Goal: Task Accomplishment & Management: Manage account settings

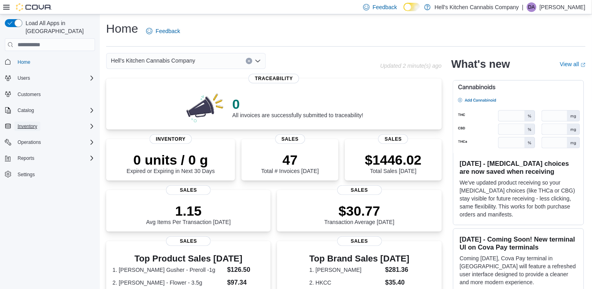
click at [34, 123] on span "Inventory" at bounding box center [28, 126] width 20 height 6
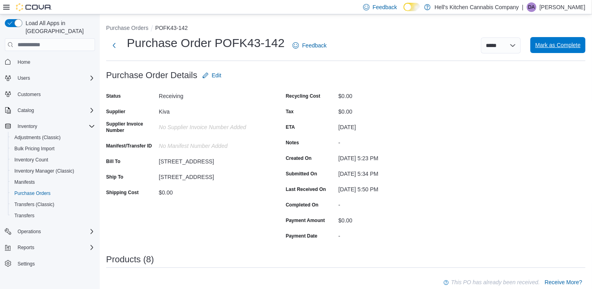
click at [550, 50] on span "Mark as Complete" at bounding box center [557, 45] width 45 height 16
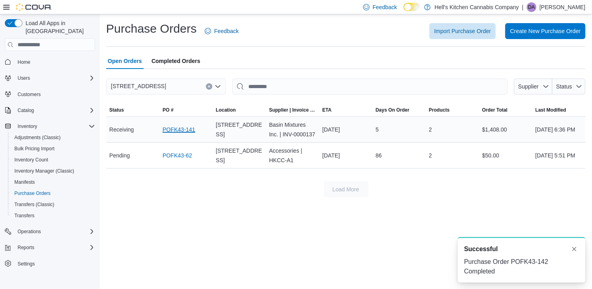
click at [180, 132] on link "POFK43-141" at bounding box center [178, 130] width 33 height 10
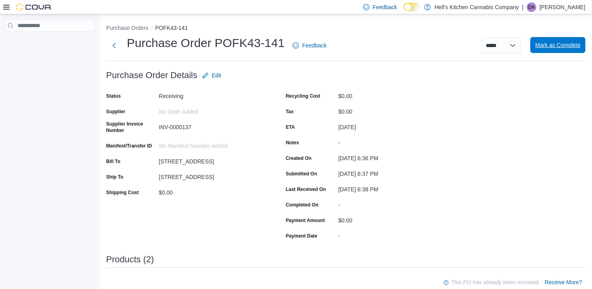
click at [547, 46] on span "Mark as Complete" at bounding box center [557, 45] width 45 height 8
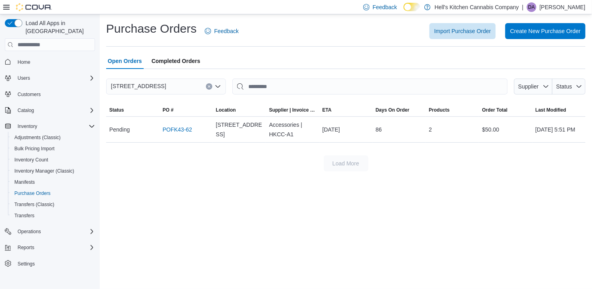
click at [180, 58] on span "Completed Orders" at bounding box center [176, 61] width 49 height 16
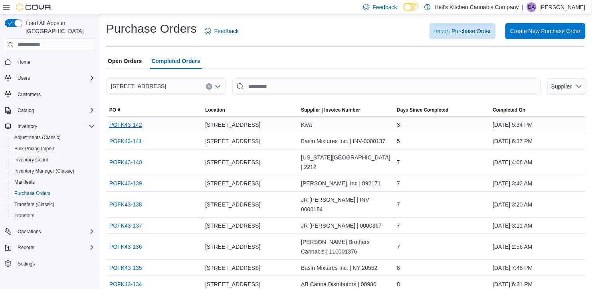
click at [132, 125] on link "POFK43-142" at bounding box center [125, 125] width 33 height 10
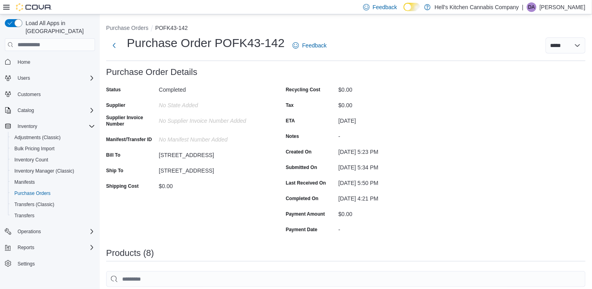
click at [253, 173] on div "[STREET_ADDRESS]" at bounding box center [212, 169] width 107 height 10
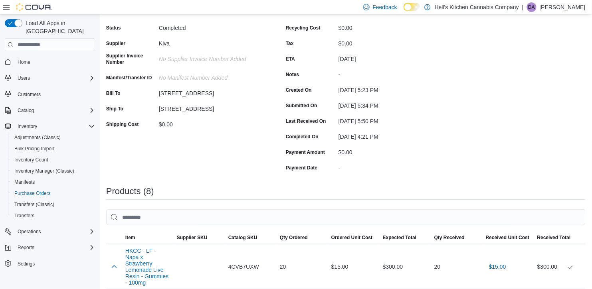
scroll to position [60, 0]
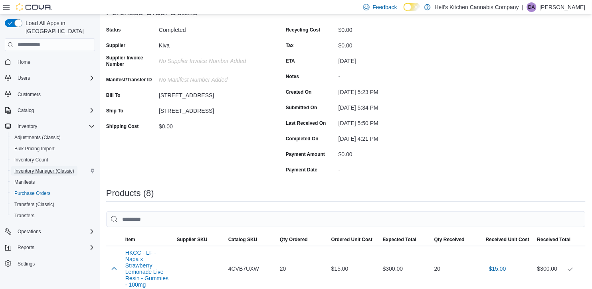
click at [52, 168] on span "Inventory Manager (Classic)" at bounding box center [44, 171] width 60 height 6
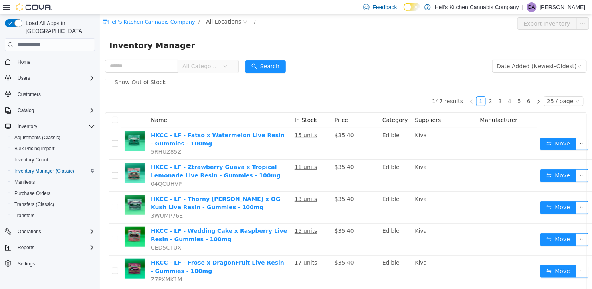
click at [49, 106] on div "Catalog" at bounding box center [54, 111] width 81 height 10
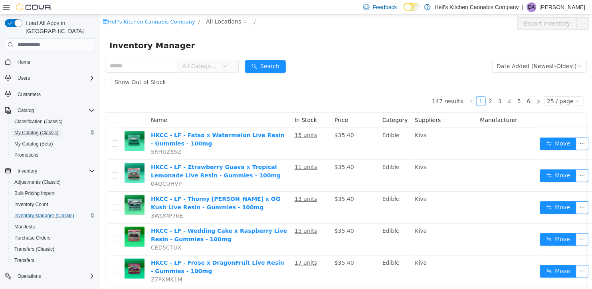
click at [43, 128] on span "My Catalog (Classic)" at bounding box center [36, 133] width 44 height 10
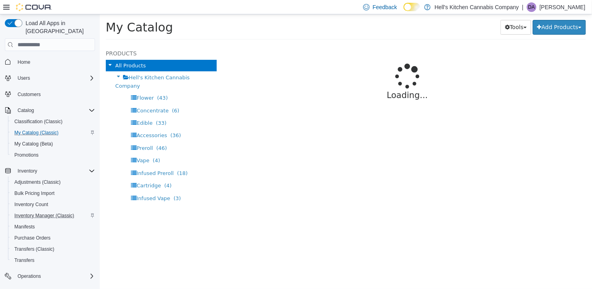
select select "**********"
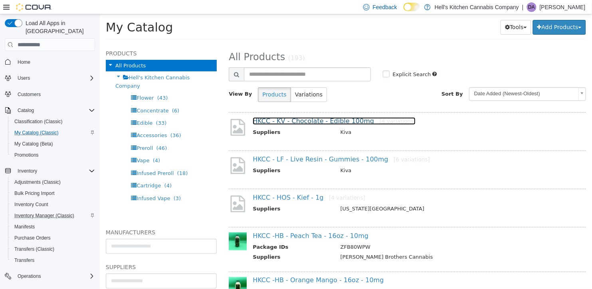
click at [290, 118] on link "HKCC - KV - Chocolate - Edible 100mg [4 variations]" at bounding box center [333, 121] width 163 height 8
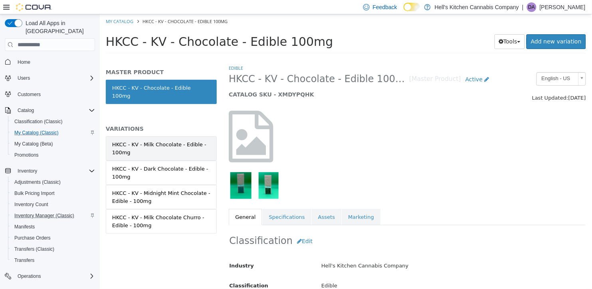
click at [200, 147] on div "HKCC - KV - Milk Chocolate - Edible - 100mg" at bounding box center [161, 149] width 98 height 16
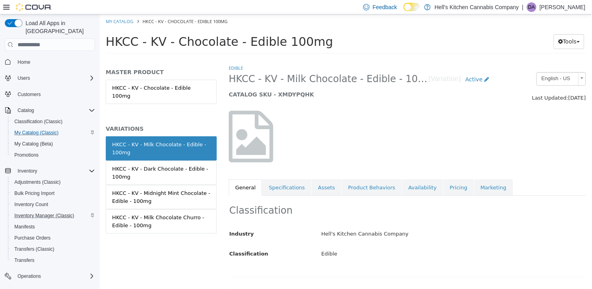
click at [277, 167] on div at bounding box center [283, 141] width 123 height 60
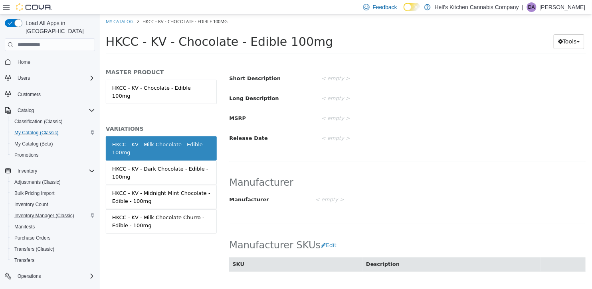
scroll to position [299, 0]
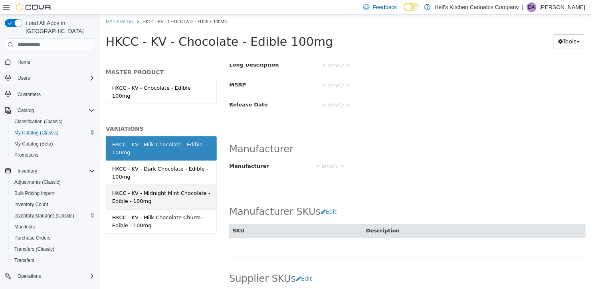
click at [167, 189] on div "HKCC - KV - Midnight Mint Chocolate - Edible - 100mg" at bounding box center [161, 197] width 98 height 16
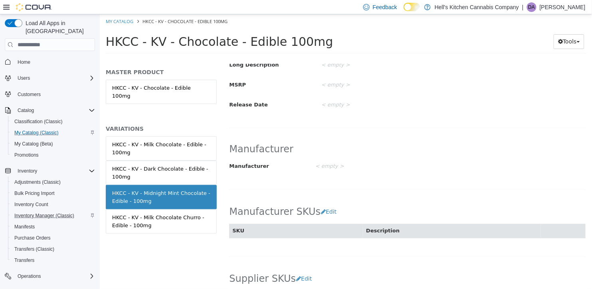
scroll to position [298, 0]
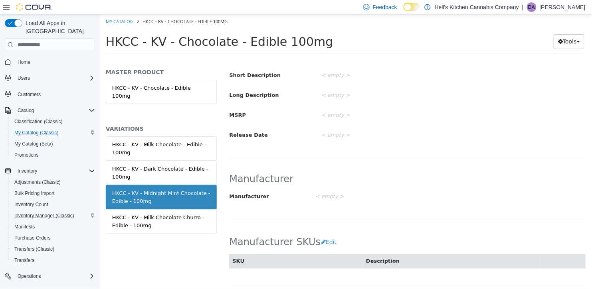
click at [266, 221] on div "Manufacturer Manufacturer < empty > Cancel Save" at bounding box center [406, 196] width 357 height 62
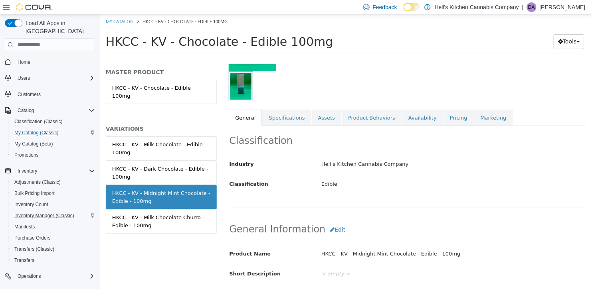
scroll to position [98, 0]
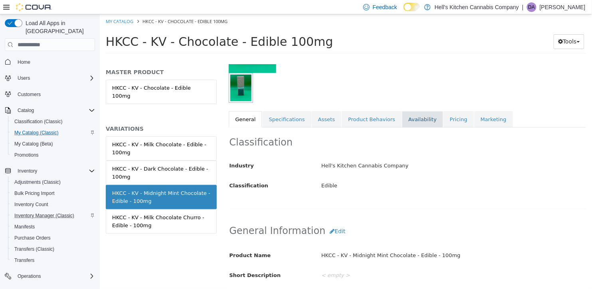
click at [401, 122] on link "Availability" at bounding box center [421, 119] width 41 height 17
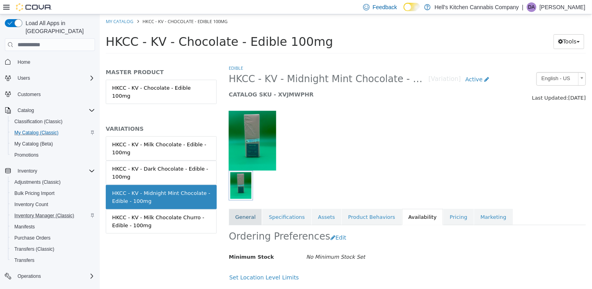
click at [244, 223] on link "General" at bounding box center [244, 217] width 33 height 17
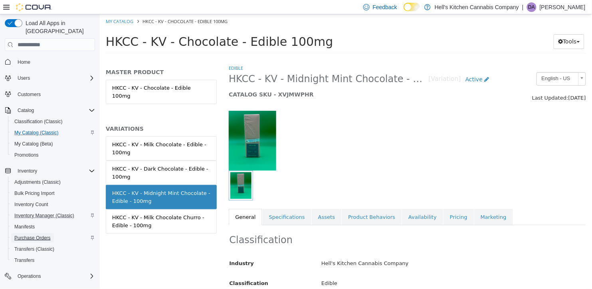
click at [38, 235] on span "Purchase Orders" at bounding box center [32, 238] width 36 height 6
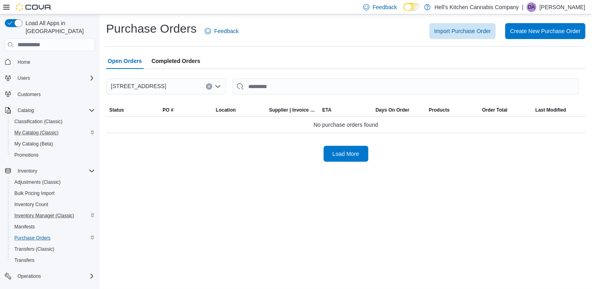
click at [190, 65] on span "Completed Orders" at bounding box center [176, 61] width 49 height 16
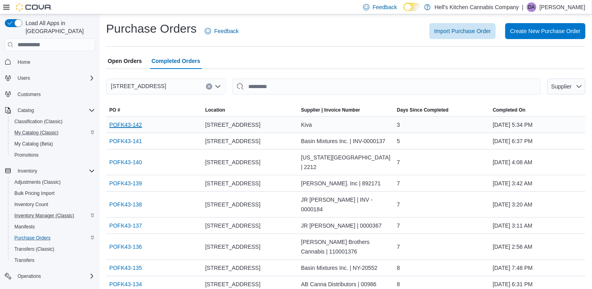
click at [121, 127] on link "POFK43-142" at bounding box center [125, 125] width 33 height 10
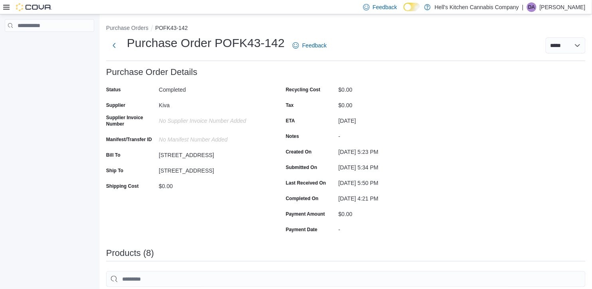
click at [268, 140] on div "Status Completed Supplier Kiva Supplier Invoice Number No Supplier Invoice Numb…" at bounding box center [275, 159] width 339 height 152
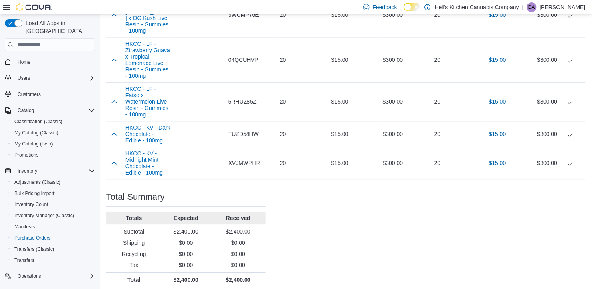
scroll to position [439, 0]
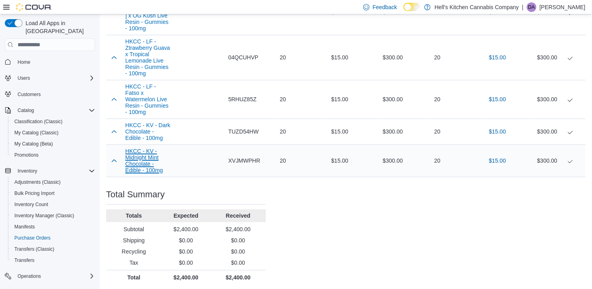
click at [140, 159] on button "HKCC - KV - Midnight Mint Chocolate - Edible - 100mg" at bounding box center [147, 161] width 45 height 26
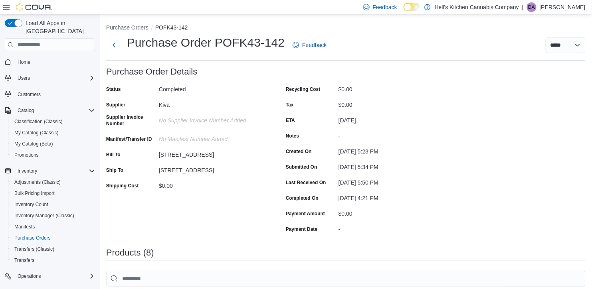
scroll to position [0, 0]
click at [572, 44] on select "**********" at bounding box center [565, 45] width 40 height 16
click at [86, 211] on div "Inventory Manager (Classic)" at bounding box center [53, 216] width 84 height 10
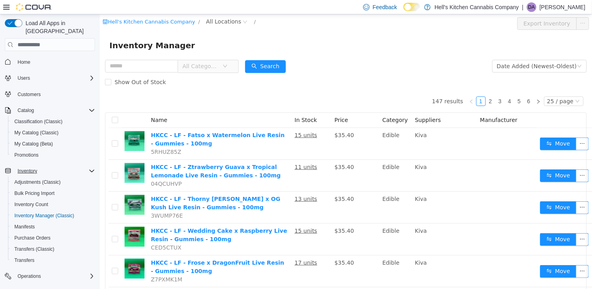
click at [90, 168] on icon "Complex example" at bounding box center [92, 171] width 6 height 6
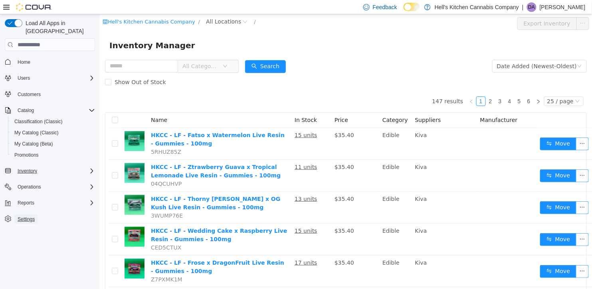
click at [28, 216] on span "Settings" at bounding box center [26, 219] width 17 height 6
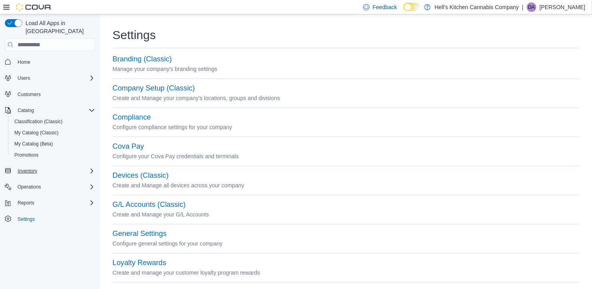
click at [241, 36] on div "Settings" at bounding box center [345, 35] width 466 height 16
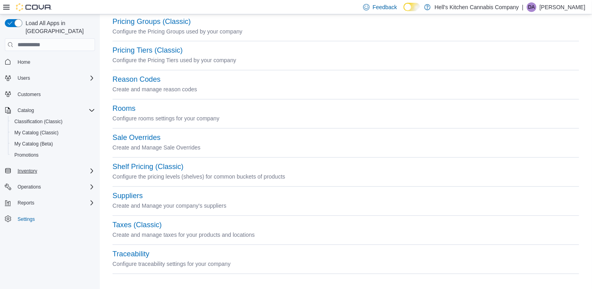
scroll to position [360, 0]
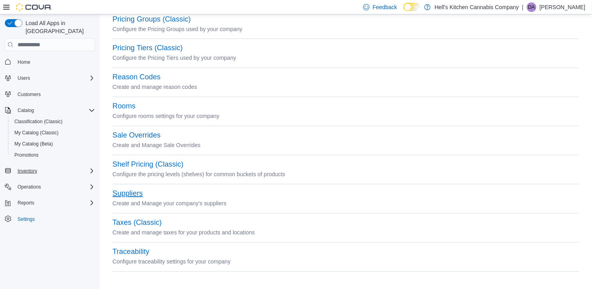
click at [121, 191] on button "Suppliers" at bounding box center [127, 194] width 30 height 8
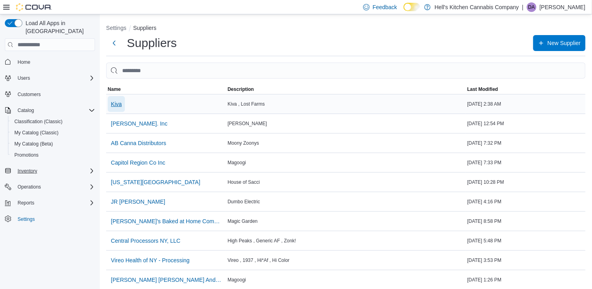
click at [116, 103] on span "Kiva" at bounding box center [116, 104] width 11 height 8
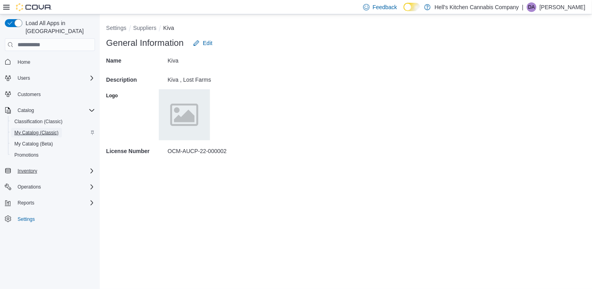
click at [49, 130] on span "My Catalog (Classic)" at bounding box center [36, 133] width 44 height 6
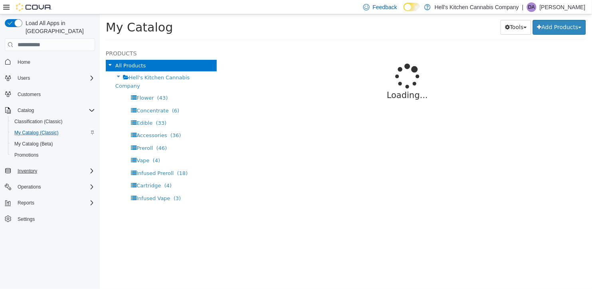
select select "**********"
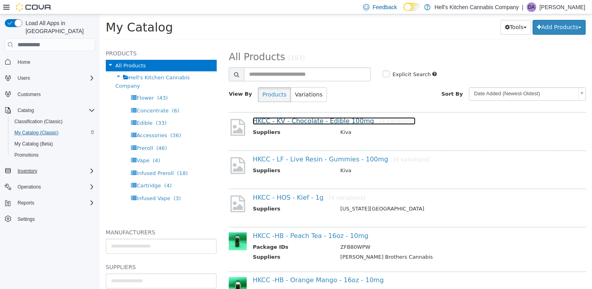
click at [324, 123] on link "HKCC - KV - Chocolate - Edible 100mg [4 variations]" at bounding box center [333, 121] width 163 height 8
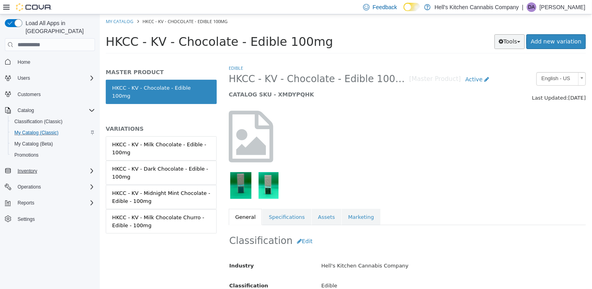
click at [519, 38] on button "Tools" at bounding box center [509, 41] width 31 height 15
click at [40, 166] on button "Inventory" at bounding box center [27, 171] width 26 height 10
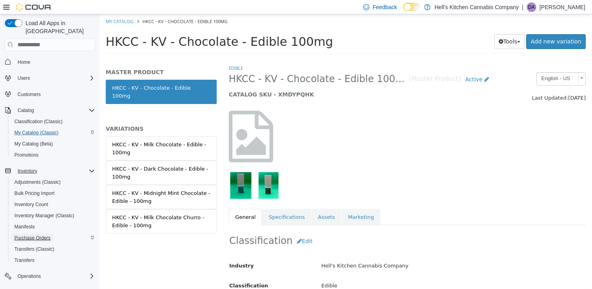
click at [38, 235] on span "Purchase Orders" at bounding box center [32, 238] width 36 height 6
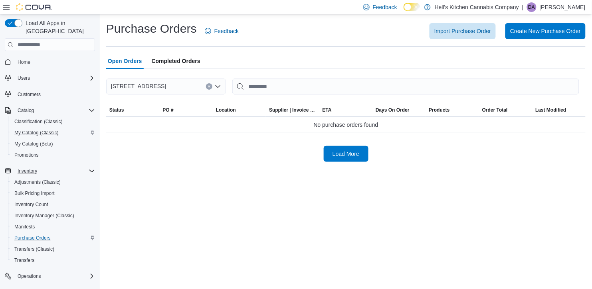
click at [195, 62] on span "Completed Orders" at bounding box center [176, 61] width 49 height 16
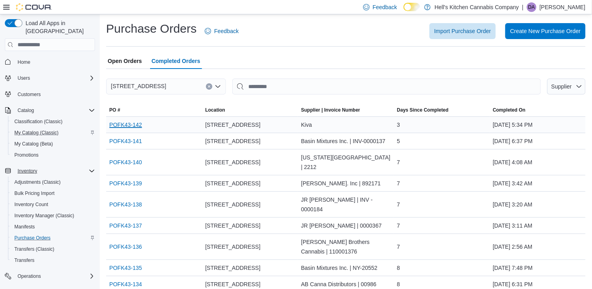
click at [136, 122] on link "POFK43-142" at bounding box center [125, 125] width 33 height 10
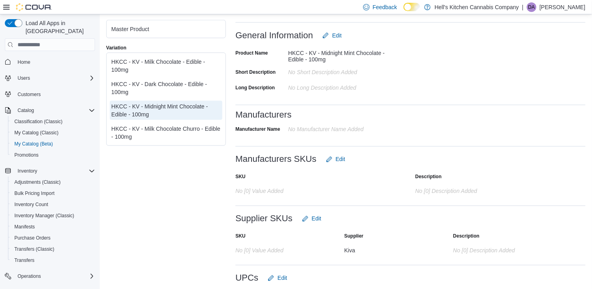
scroll to position [279, 0]
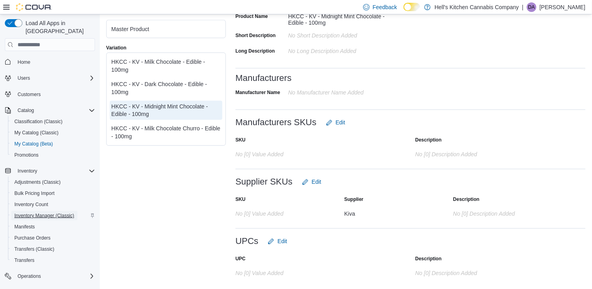
click at [52, 213] on span "Inventory Manager (Classic)" at bounding box center [44, 216] width 60 height 6
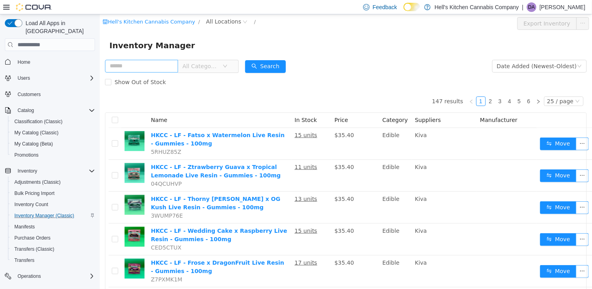
click at [140, 65] on input "text" at bounding box center [141, 66] width 73 height 13
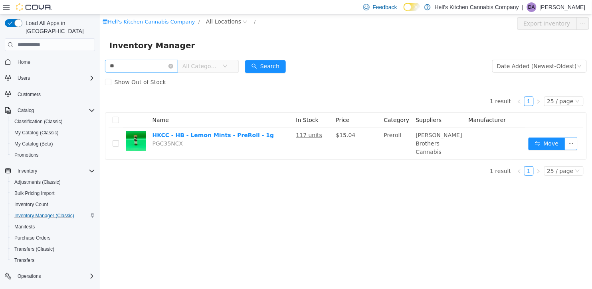
type input "*"
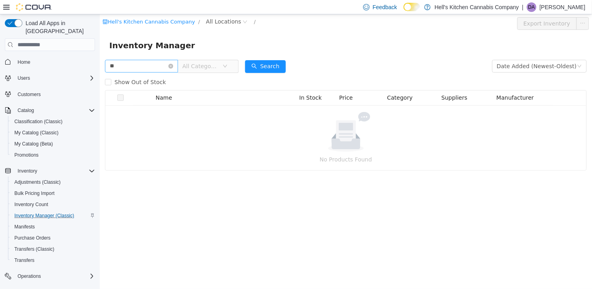
type input "*"
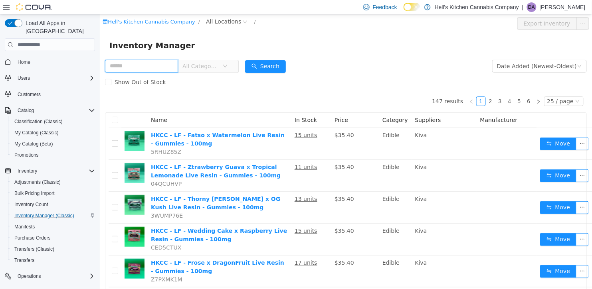
click at [178, 65] on input "text" at bounding box center [141, 66] width 73 height 13
paste input "**********"
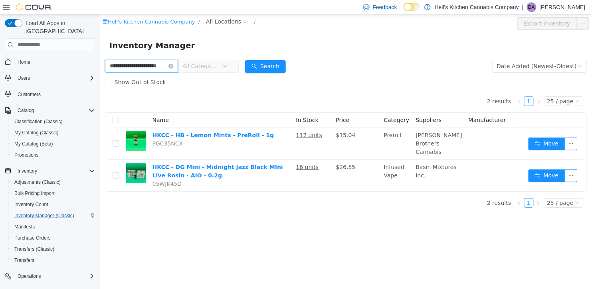
type input "**********"
click at [173, 65] on icon "icon: close-circle" at bounding box center [170, 66] width 5 height 5
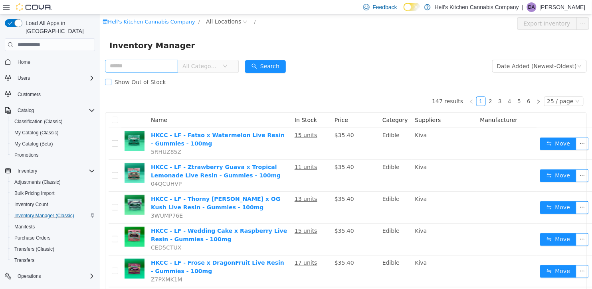
click at [142, 81] on span "Show Out of Stock" at bounding box center [140, 82] width 58 height 6
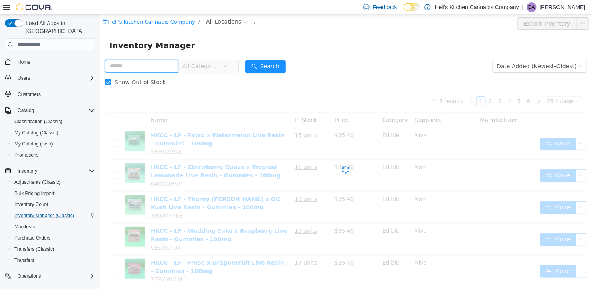
click at [154, 68] on input "text" at bounding box center [141, 66] width 73 height 13
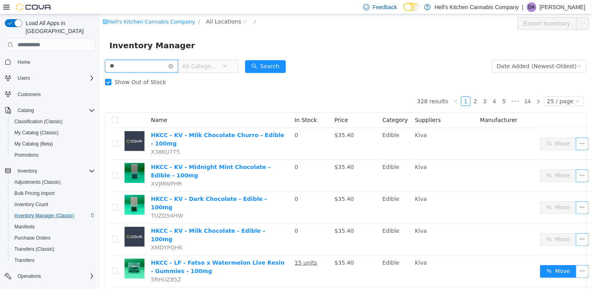
type input "**"
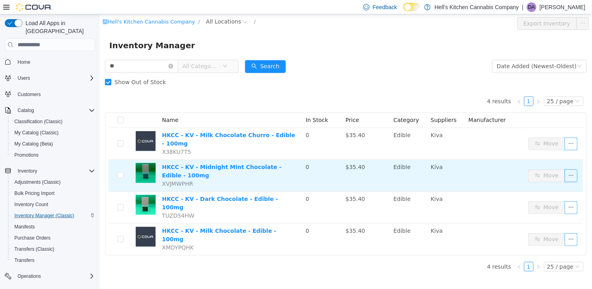
click at [570, 173] on button "button" at bounding box center [570, 176] width 13 height 13
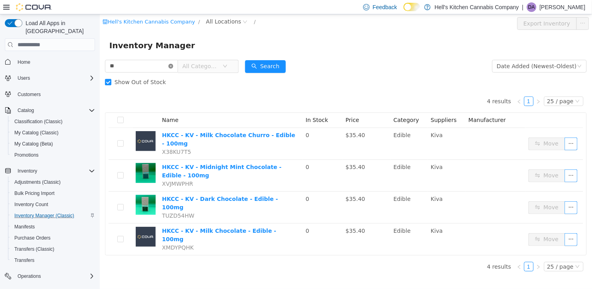
click at [173, 67] on icon "icon: close-circle" at bounding box center [170, 66] width 5 height 5
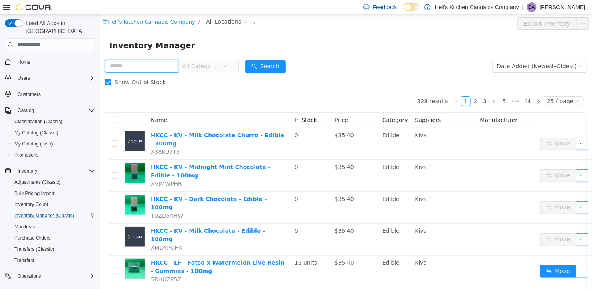
click at [171, 67] on input "text" at bounding box center [141, 66] width 73 height 13
type input "**"
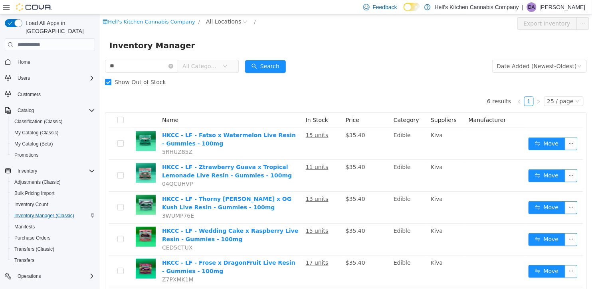
click at [231, 86] on div "Show Out of Stock" at bounding box center [345, 82] width 481 height 16
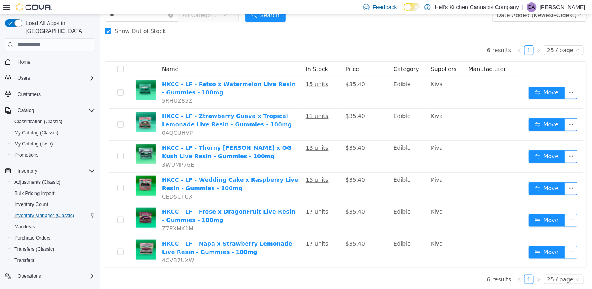
scroll to position [52, 0]
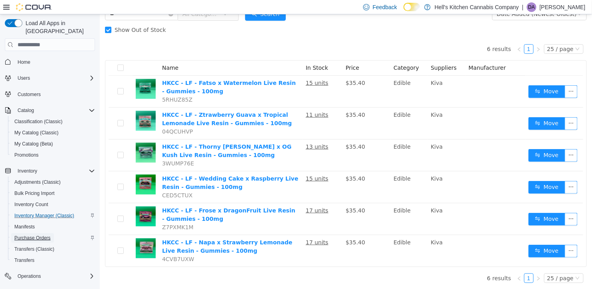
click at [44, 235] on span "Purchase Orders" at bounding box center [32, 238] width 36 height 6
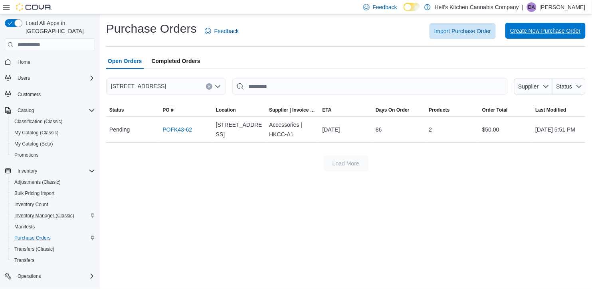
click at [520, 34] on span "Create New Purchase Order" at bounding box center [545, 31] width 71 height 8
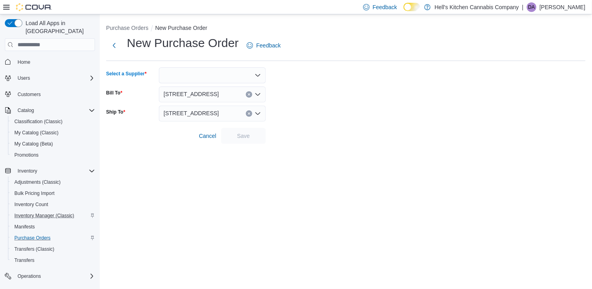
click at [258, 79] on div at bounding box center [212, 75] width 107 height 16
type input "**"
click at [248, 88] on span "Ki va" at bounding box center [217, 89] width 88 height 8
click at [247, 136] on span "Save" at bounding box center [243, 136] width 13 height 8
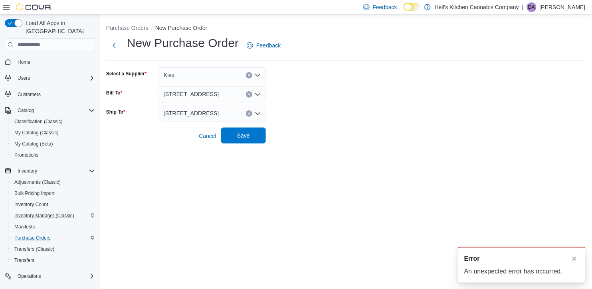
click at [240, 139] on span "Save" at bounding box center [243, 136] width 13 height 8
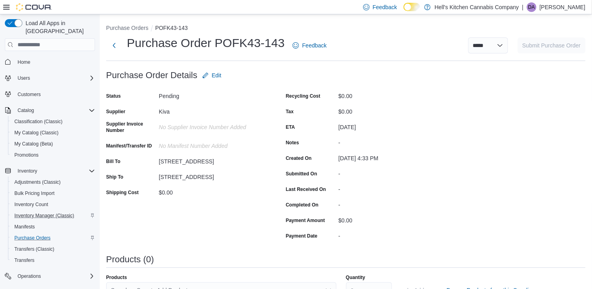
click at [258, 183] on div "Status Pending Supplier Kiva Supplier Invoice Number No Supplier Invoice Number…" at bounding box center [186, 166] width 160 height 152
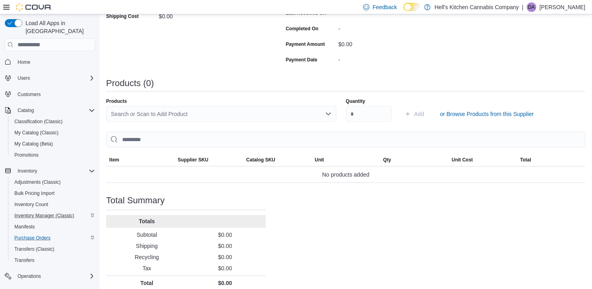
scroll to position [184, 0]
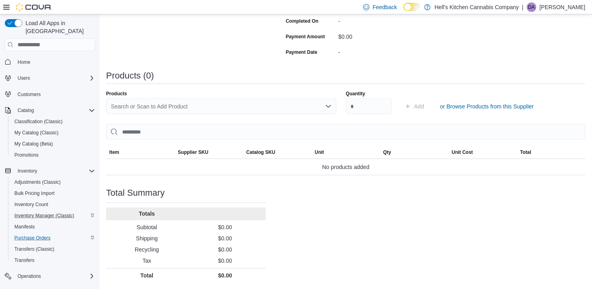
click at [331, 106] on div "Search or Scan to Add Product" at bounding box center [221, 107] width 230 height 16
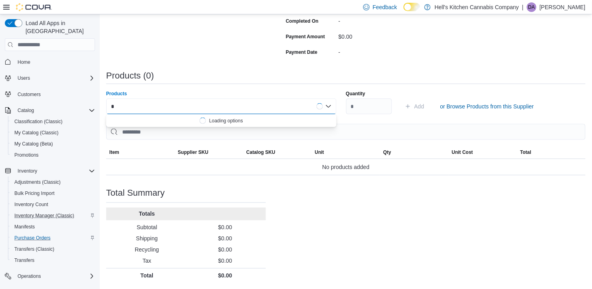
type input "**"
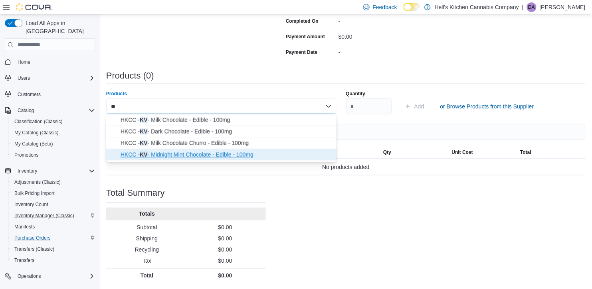
click at [264, 152] on span "HKCC - KV - Midnight Mint Chocolate - Edible - 100mg" at bounding box center [225, 155] width 211 height 8
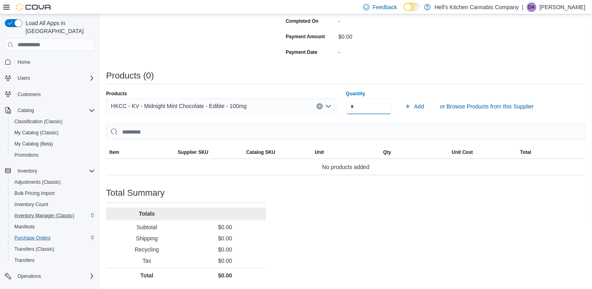
type input "**"
click at [401, 99] on button "Add" at bounding box center [414, 107] width 26 height 16
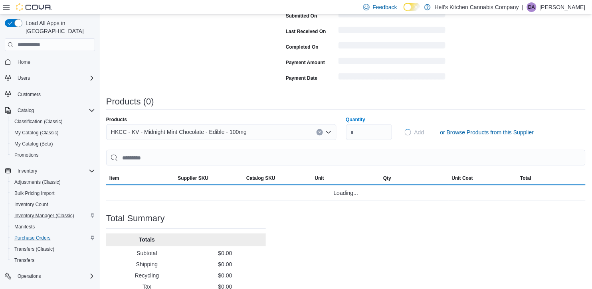
click at [310, 102] on div "Products (0)" at bounding box center [345, 102] width 479 height 10
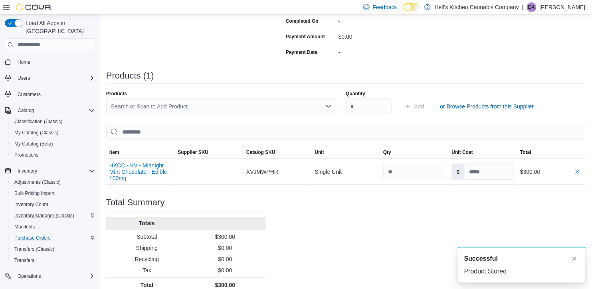
scroll to position [0, 0]
click at [264, 105] on div "Search or Scan to Add Product" at bounding box center [221, 107] width 230 height 16
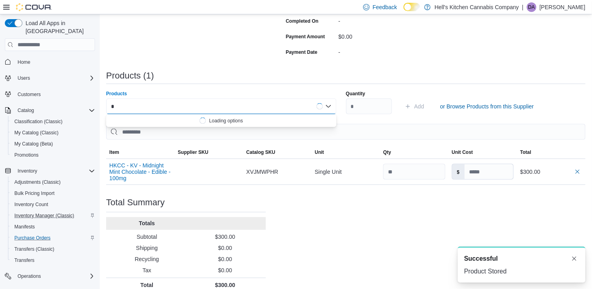
type input "**"
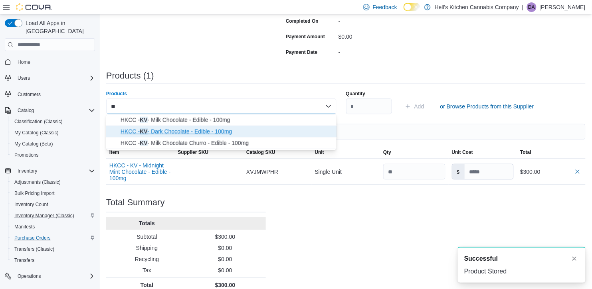
click at [253, 130] on span "HKCC - KV - Dark Chocolate - Edible - 100mg" at bounding box center [225, 132] width 211 height 8
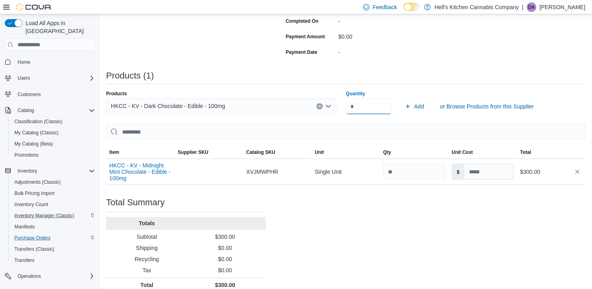
type input "**"
click at [401, 99] on button "Add" at bounding box center [414, 107] width 26 height 16
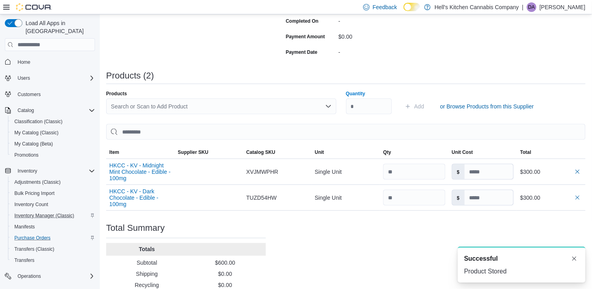
click at [523, 81] on div "Products (2)" at bounding box center [345, 79] width 479 height 16
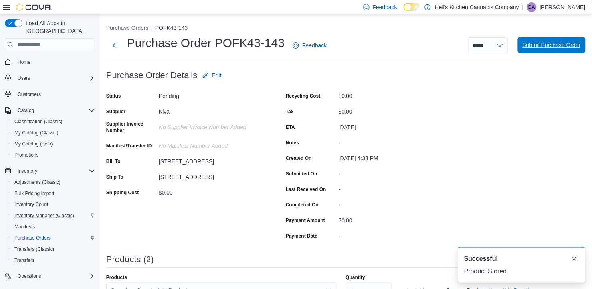
click at [554, 40] on span "Submit Purchase Order" at bounding box center [551, 45] width 58 height 16
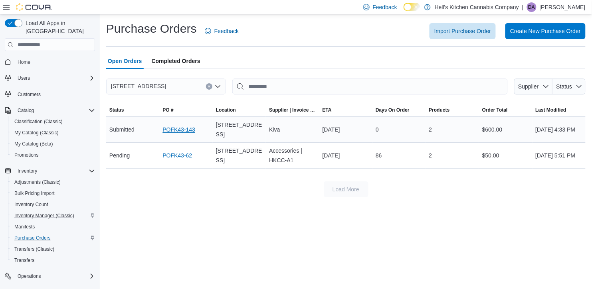
click at [191, 131] on link "POFK43-143" at bounding box center [178, 130] width 33 height 10
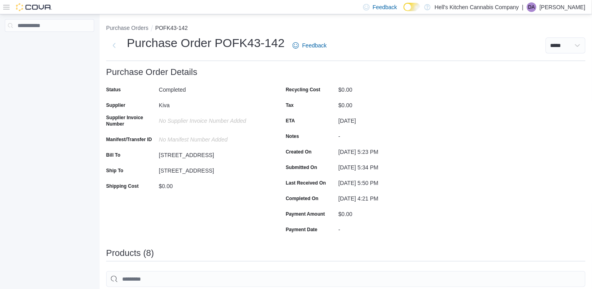
click at [262, 209] on div "Status Completed Supplier Kiva Supplier Invoice Number No Supplier Invoice Numb…" at bounding box center [186, 159] width 160 height 152
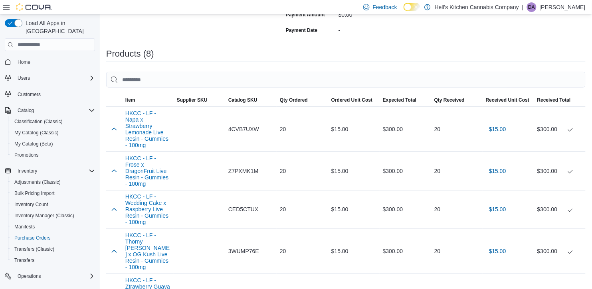
scroll to position [219, 0]
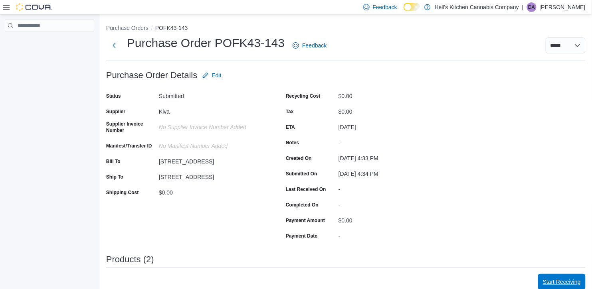
click at [555, 278] on span "Start Receiving" at bounding box center [562, 282] width 38 height 16
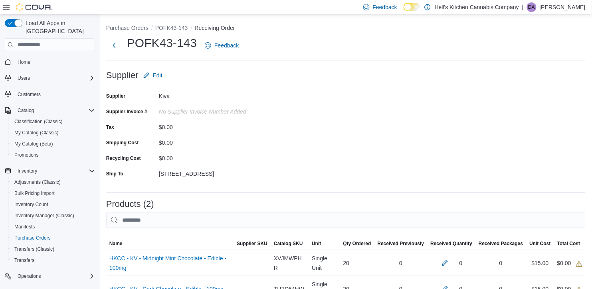
click at [422, 168] on form "Supplier Edit Supplier Kiva Supplier Invoice # No Supplier Invoice Number added…" at bounding box center [345, 126] width 479 height 119
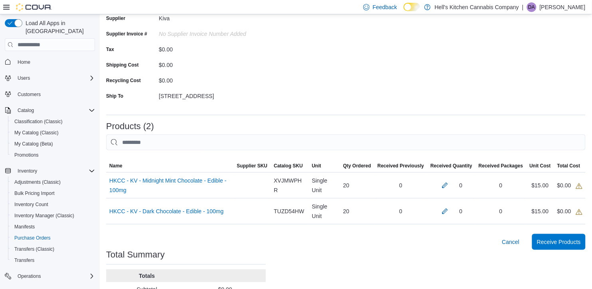
scroll to position [140, 0]
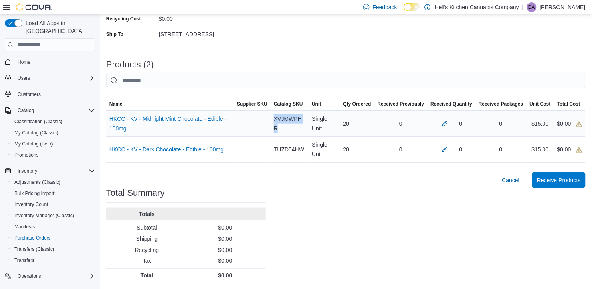
drag, startPoint x: 280, startPoint y: 129, endPoint x: 271, endPoint y: 118, distance: 14.2
click at [271, 118] on div "XVJMWPHR" at bounding box center [289, 124] width 38 height 26
copy span "XVJMWPHR"
click at [445, 124] on button "button" at bounding box center [445, 123] width 10 height 10
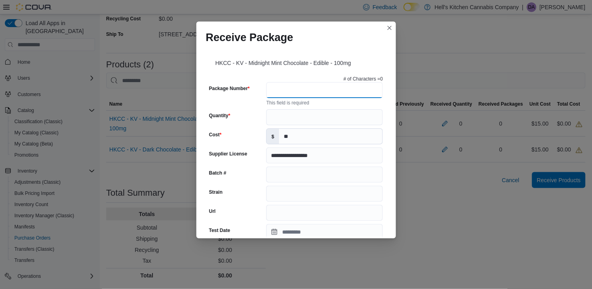
click at [314, 93] on input "Package Number" at bounding box center [324, 90] width 116 height 16
paste input "********"
type input "********"
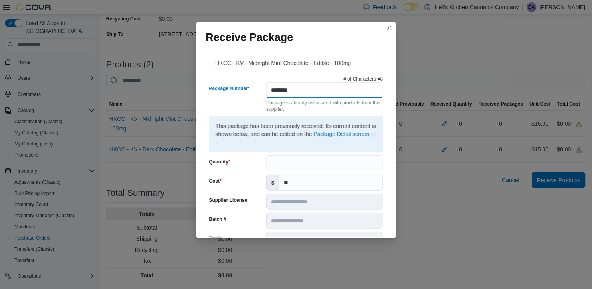
type input "**********"
type input "********"
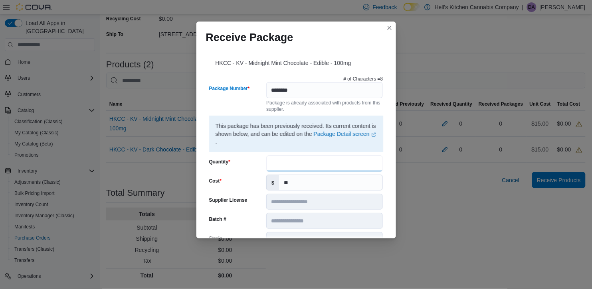
click at [300, 164] on input "Quantity" at bounding box center [324, 164] width 116 height 16
type input "**"
click at [338, 134] on link "Package Detail screen (opens in a new tab or window)" at bounding box center [344, 134] width 62 height 6
click at [389, 191] on div "**********" at bounding box center [295, 142] width 199 height 191
click at [387, 185] on div "**********" at bounding box center [295, 142] width 199 height 191
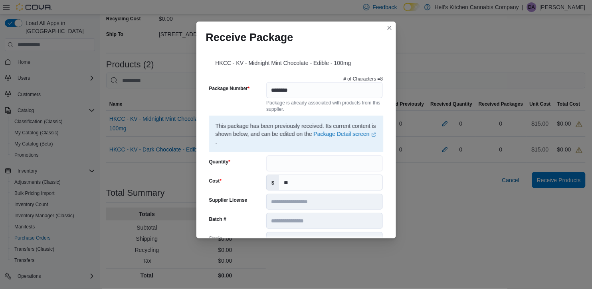
scroll to position [20, 0]
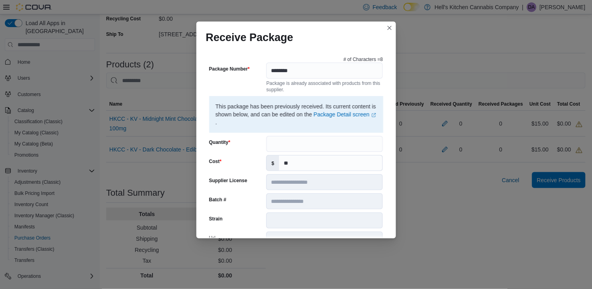
click at [398, 130] on div "**********" at bounding box center [296, 144] width 592 height 289
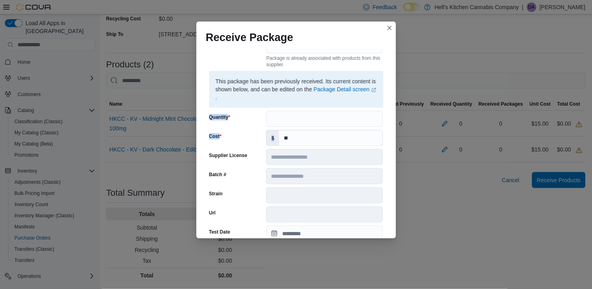
drag, startPoint x: 395, startPoint y: 128, endPoint x: 390, endPoint y: 140, distance: 12.8
click at [390, 140] on div "**********" at bounding box center [295, 142] width 199 height 191
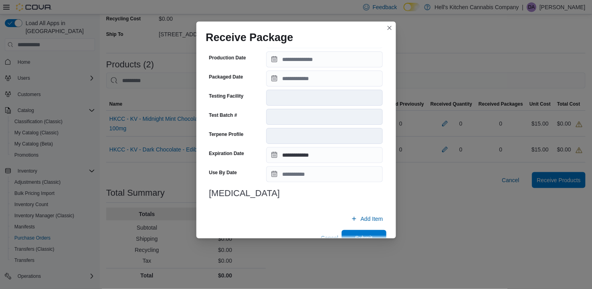
scroll to position [258, 0]
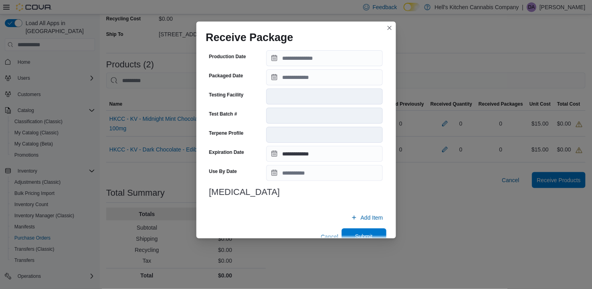
click at [355, 232] on span "Submit" at bounding box center [363, 237] width 35 height 16
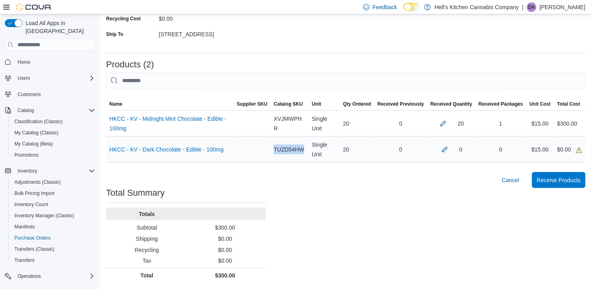
drag, startPoint x: 304, startPoint y: 150, endPoint x: 269, endPoint y: 151, distance: 34.7
click at [269, 151] on tr "Name HKCC - KV - Dark Chocolate - Edible - 100mg (opens in a new tab or window)…" at bounding box center [345, 150] width 479 height 26
copy span "TUZD54HW"
click at [445, 148] on button "button" at bounding box center [445, 149] width 10 height 10
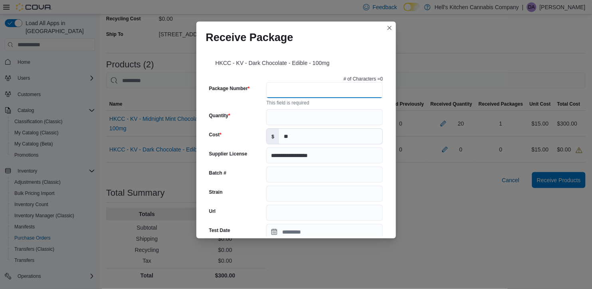
click at [281, 93] on input "Package Number" at bounding box center [324, 90] width 116 height 16
paste input "********"
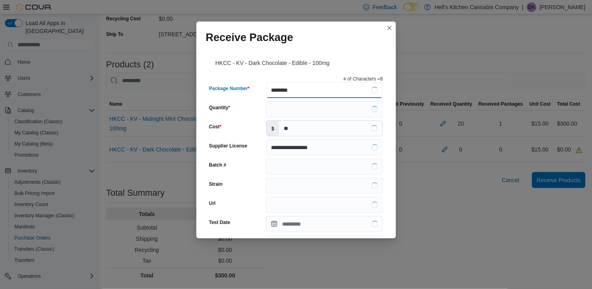
type input "********"
type input "**********"
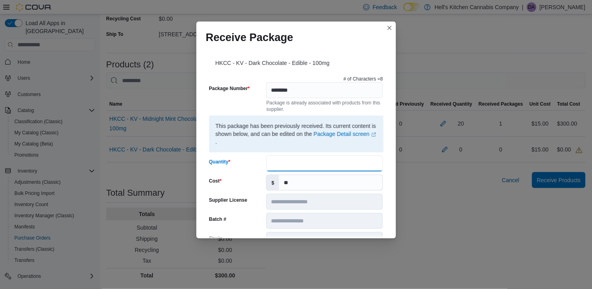
click at [287, 165] on input "Quantity" at bounding box center [324, 164] width 116 height 16
type input "**"
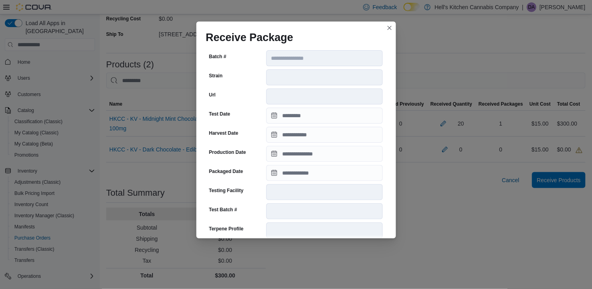
scroll to position [274, 0]
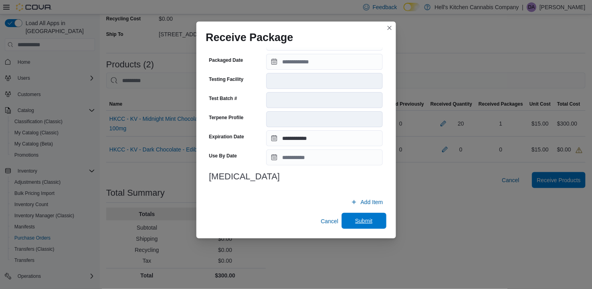
click at [362, 220] on span "Submit" at bounding box center [364, 221] width 18 height 8
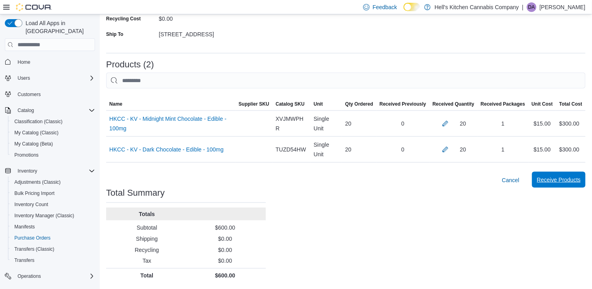
click at [566, 182] on span "Receive Products" at bounding box center [559, 180] width 44 height 8
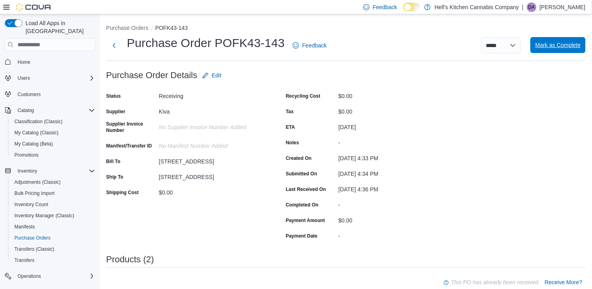
click at [560, 42] on span "Mark as Complete" at bounding box center [557, 45] width 45 height 8
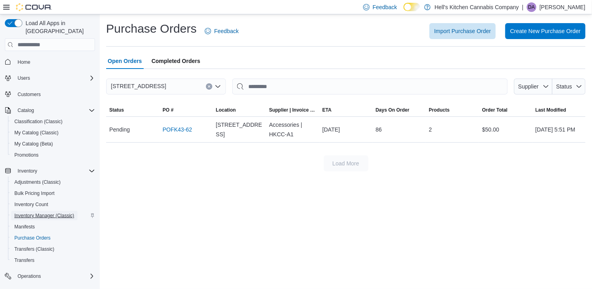
click at [40, 213] on span "Inventory Manager (Classic)" at bounding box center [44, 216] width 60 height 6
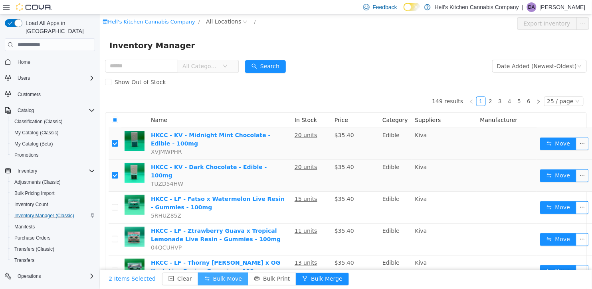
click at [227, 279] on button "Bulk Move" at bounding box center [222, 279] width 50 height 13
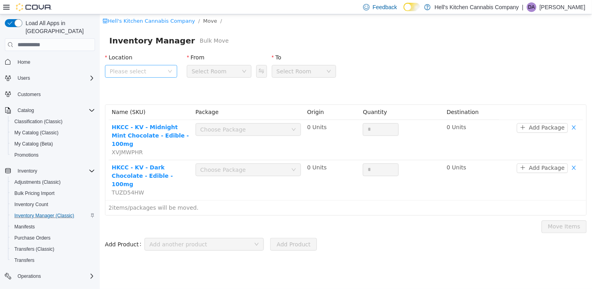
click at [172, 67] on span "Please select" at bounding box center [141, 71] width 72 height 13
click at [165, 115] on span "356 West 40th Street" at bounding box center [152, 115] width 55 height 6
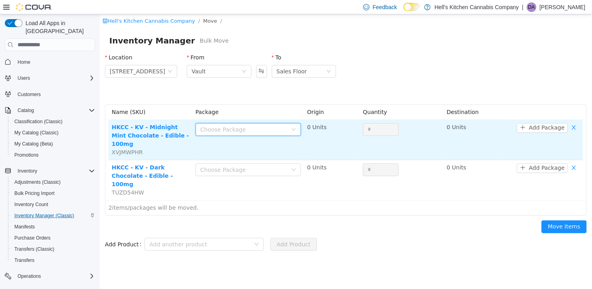
click at [221, 125] on div "Choose Package" at bounding box center [245, 130] width 91 height 12
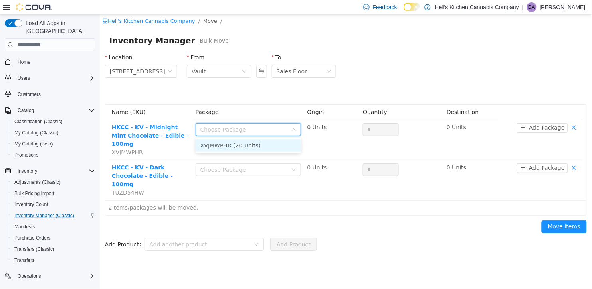
click at [235, 142] on li "XVJMWPHR (20 Units)" at bounding box center [247, 145] width 105 height 13
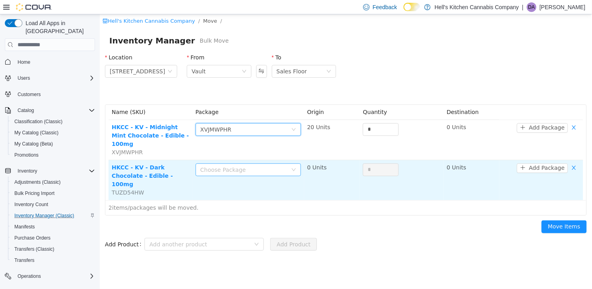
click at [229, 166] on div "Choose Package" at bounding box center [243, 170] width 87 height 8
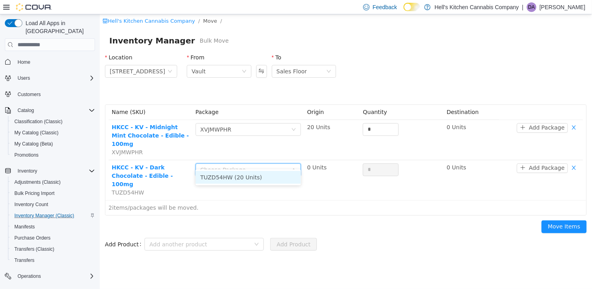
click at [231, 177] on li "TUZD54HW (20 Units)" at bounding box center [247, 177] width 105 height 13
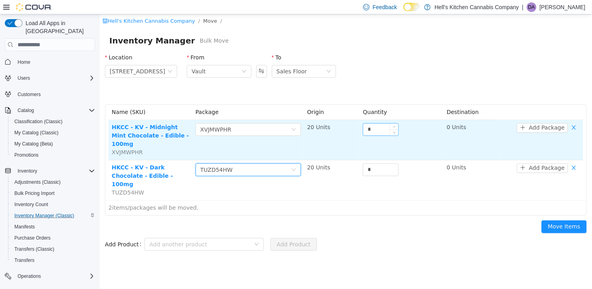
click at [364, 131] on input "*" at bounding box center [380, 130] width 35 height 12
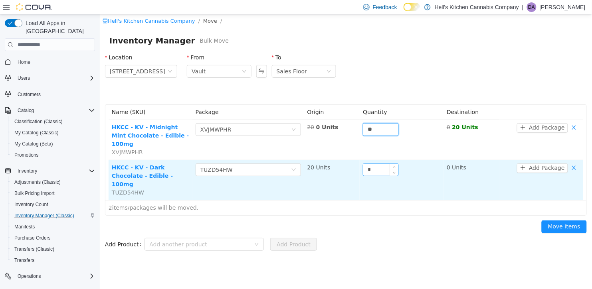
type input "**"
click at [367, 165] on input "*" at bounding box center [380, 170] width 35 height 12
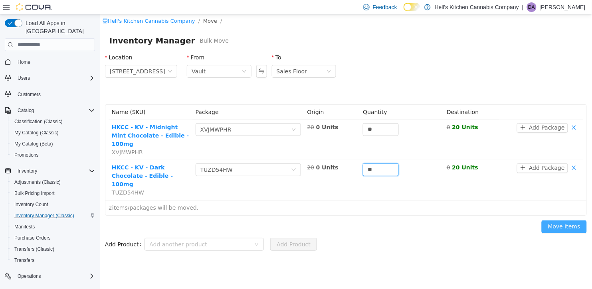
type input "**"
click at [556, 221] on button "Move Items" at bounding box center [563, 227] width 45 height 13
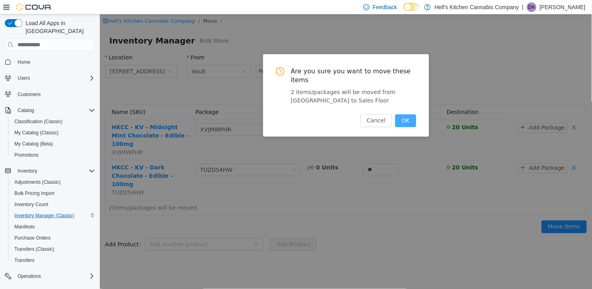
click at [409, 116] on button "OK" at bounding box center [405, 120] width 21 height 13
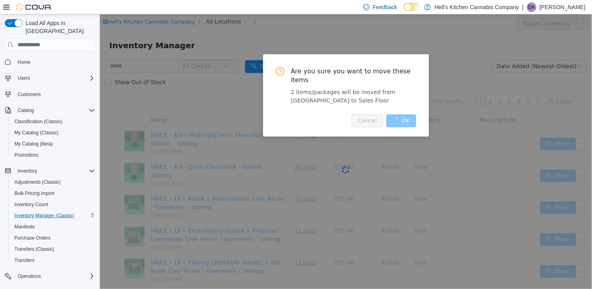
click at [409, 116] on div "Cancel OK" at bounding box center [383, 120] width 65 height 13
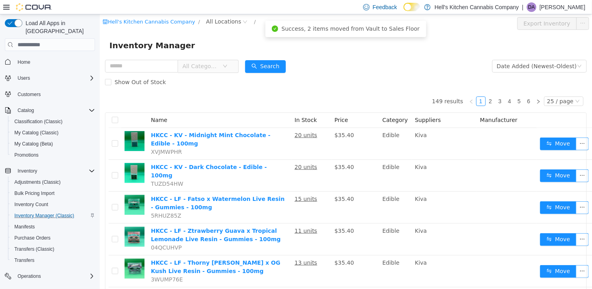
click at [391, 63] on form "All Categories Date Added (Newest-Oldest) Search Show Out of Stock" at bounding box center [345, 74] width 481 height 32
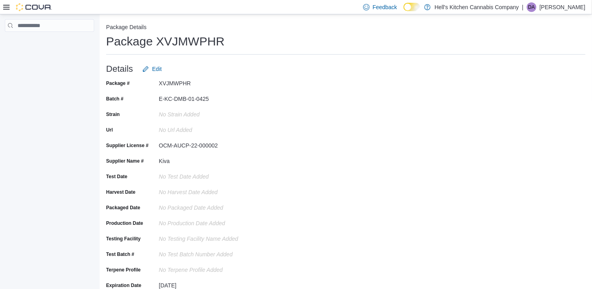
click at [339, 136] on div "Package # XVJMWPHR Batch # E-KC-DMB-01-0425 Strain No Strain added Url No Url a…" at bounding box center [345, 203] width 479 height 253
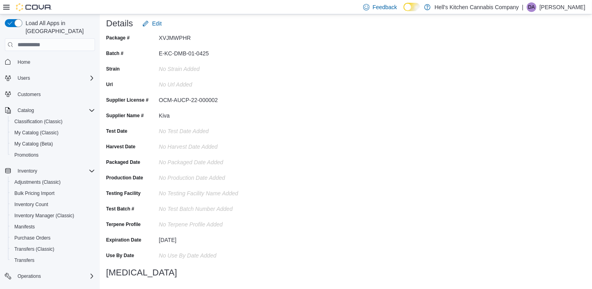
scroll to position [47, 0]
